Goal: Transaction & Acquisition: Book appointment/travel/reservation

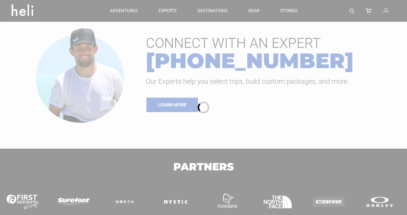
type input "Bike"
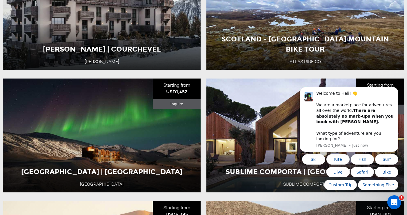
scroll to position [631, 0]
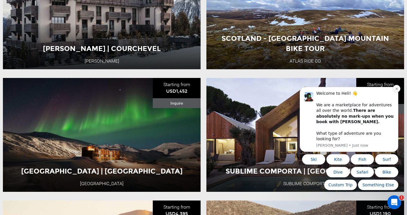
click at [395, 90] on icon "Dismiss notification" at bounding box center [396, 88] width 3 height 3
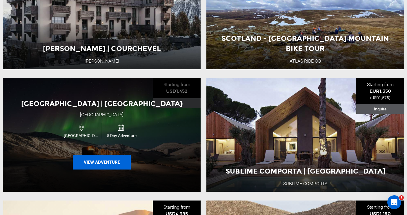
click at [103, 160] on button "View Adventure" at bounding box center [102, 162] width 58 height 14
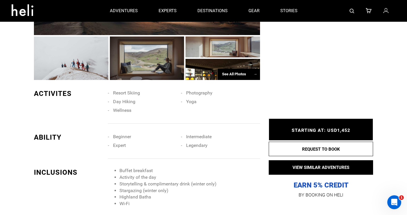
scroll to position [228, 0]
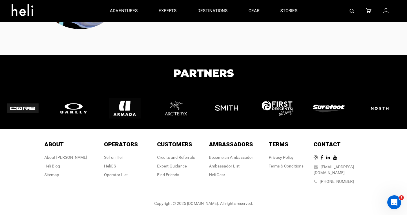
type input "Bike"
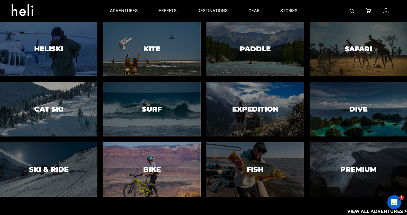
click at [145, 156] on div at bounding box center [151, 170] width 99 height 56
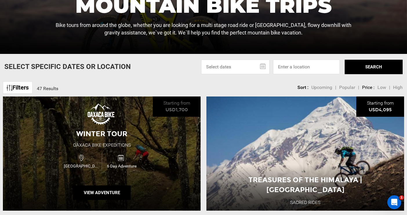
scroll to position [149, 0]
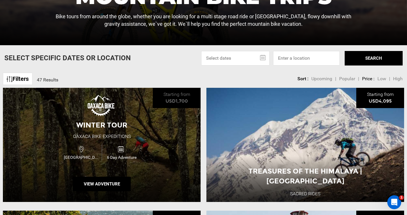
click at [123, 147] on icon at bounding box center [121, 149] width 6 height 9
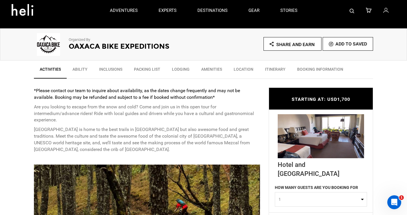
scroll to position [166, 0]
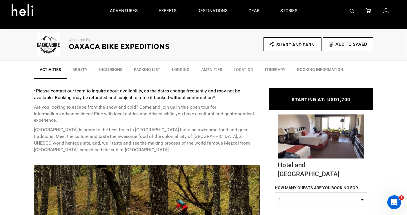
click at [269, 71] on link "Itinerary" at bounding box center [275, 71] width 32 height 14
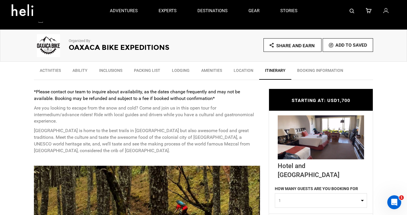
scroll to position [164, 0]
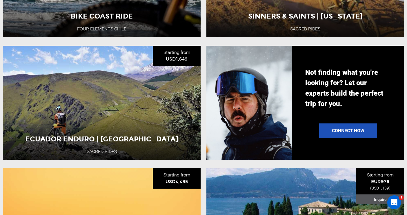
scroll to position [559, 0]
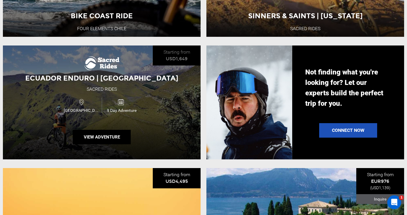
click at [154, 105] on div "Ecuador 9 Day Adventure" at bounding box center [101, 105] width 119 height 19
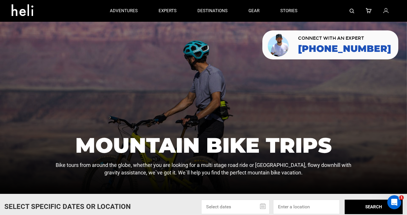
type input "Bike"
